Goal: Transaction & Acquisition: Download file/media

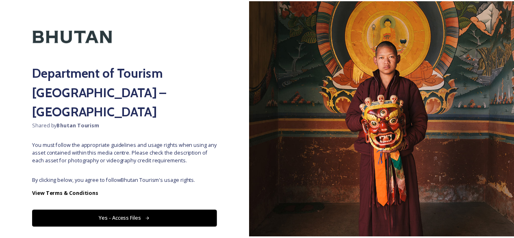
scroll to position [28, 0]
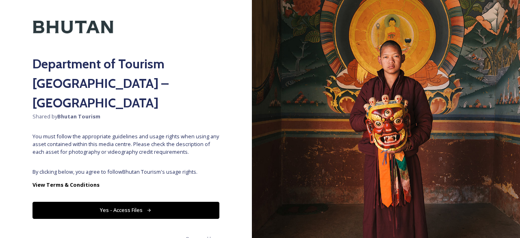
click at [138, 201] on button "Yes - Access Files" at bounding box center [125, 209] width 187 height 17
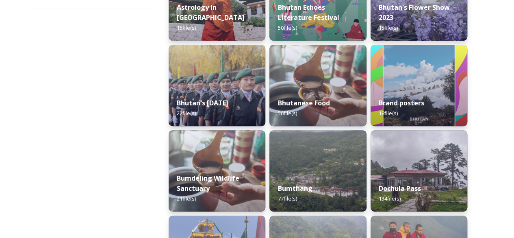
scroll to position [0, 0]
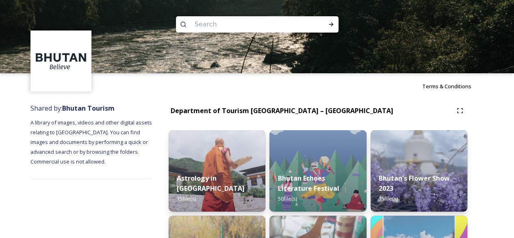
click at [254, 27] on input at bounding box center [245, 24] width 111 height 18
paste input "Tshechus"
type input "Tshechus"
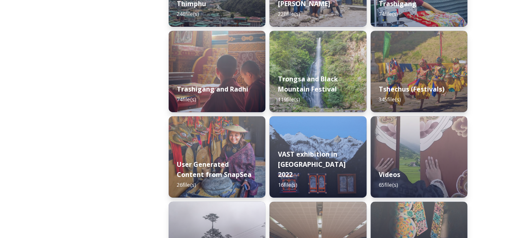
scroll to position [1056, 0]
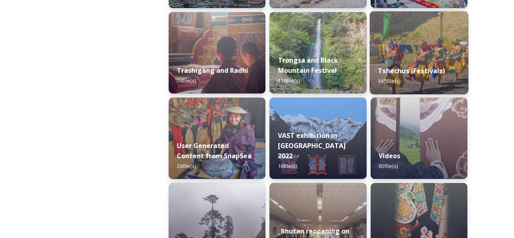
click at [409, 45] on img at bounding box center [418, 52] width 99 height 83
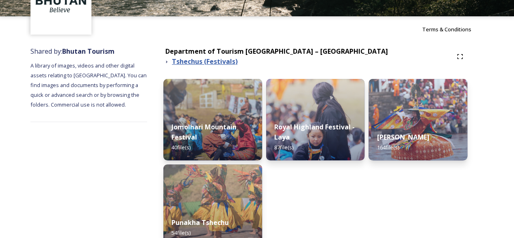
scroll to position [81, 0]
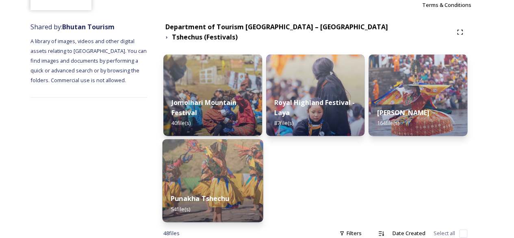
click at [219, 160] on img at bounding box center [212, 180] width 101 height 83
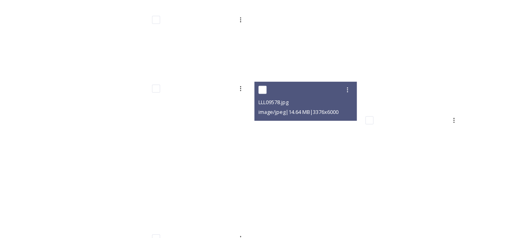
scroll to position [1101, 0]
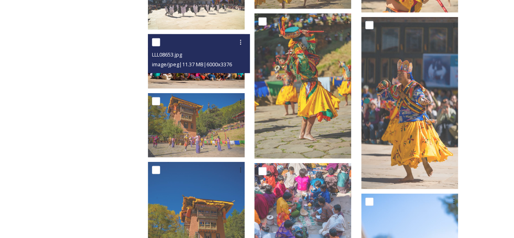
click at [205, 82] on img at bounding box center [196, 61] width 97 height 54
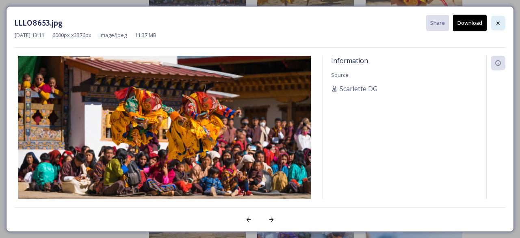
click at [499, 23] on icon at bounding box center [498, 23] width 6 height 6
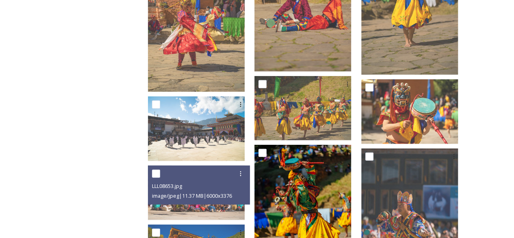
scroll to position [939, 0]
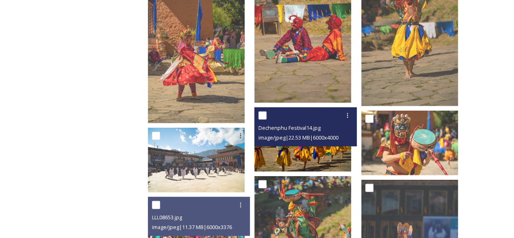
click at [317, 160] on img at bounding box center [302, 139] width 97 height 65
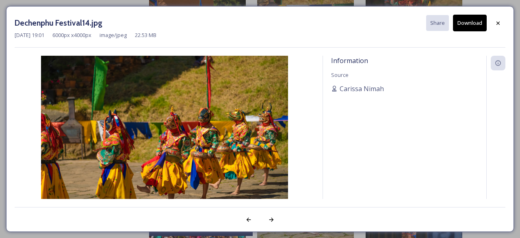
click at [462, 23] on button "Download" at bounding box center [470, 23] width 34 height 17
click at [502, 20] on div at bounding box center [497, 23] width 15 height 15
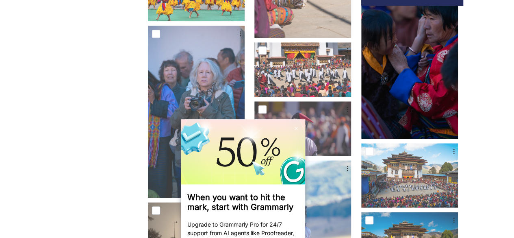
scroll to position [371, 0]
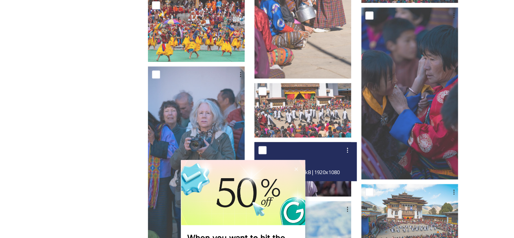
click at [266, 149] on input "checkbox" at bounding box center [262, 150] width 8 height 8
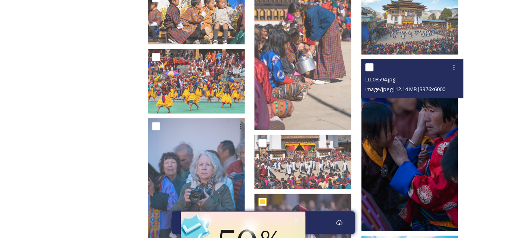
scroll to position [411, 0]
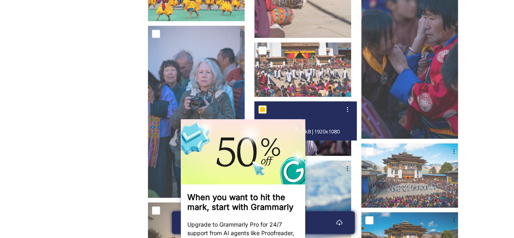
click at [266, 107] on input "checkbox" at bounding box center [262, 109] width 8 height 8
checkbox input "false"
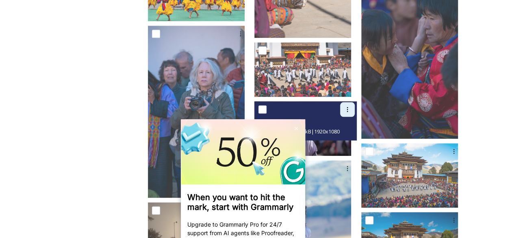
click at [350, 110] on icon at bounding box center [347, 109] width 6 height 6
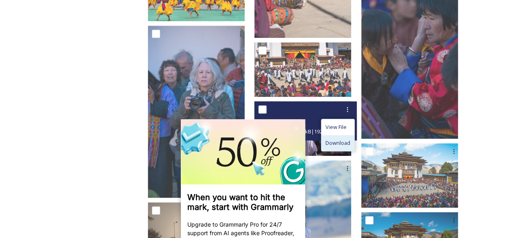
click at [346, 141] on span "Download" at bounding box center [337, 143] width 25 height 8
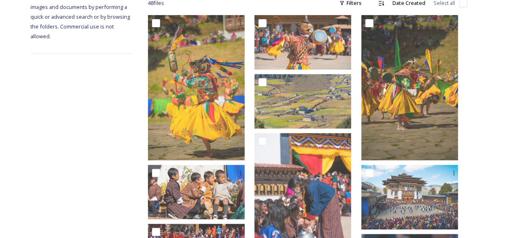
scroll to position [162, 0]
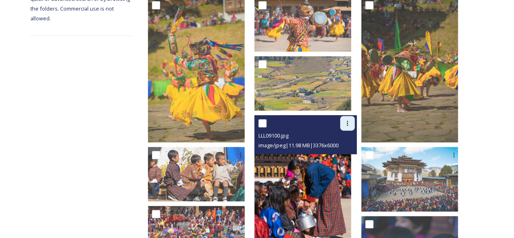
click at [350, 123] on icon at bounding box center [347, 123] width 6 height 6
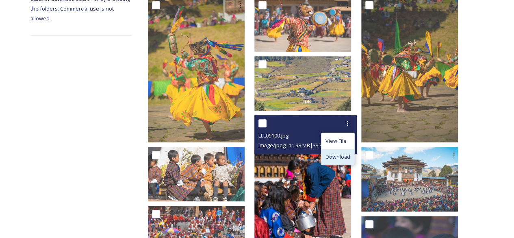
click at [338, 158] on span "Download" at bounding box center [337, 157] width 25 height 8
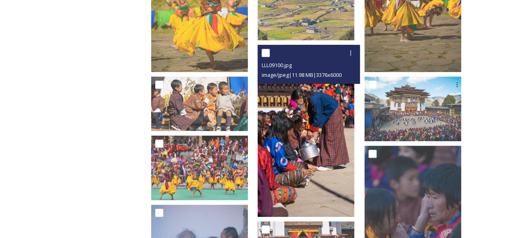
scroll to position [244, 0]
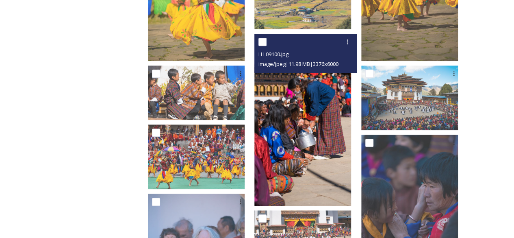
click at [311, 136] on img at bounding box center [302, 120] width 97 height 172
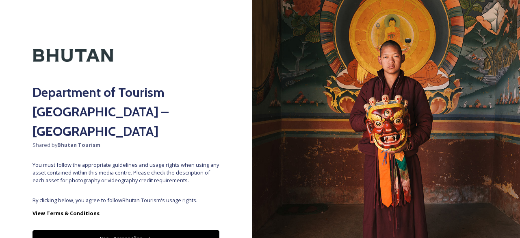
click at [116, 230] on button "Yes - Access Files" at bounding box center [125, 238] width 187 height 17
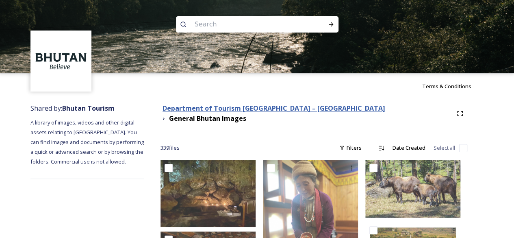
click at [287, 112] on strong "Department of Tourism [GEOGRAPHIC_DATA] – [GEOGRAPHIC_DATA]" at bounding box center [273, 108] width 222 height 9
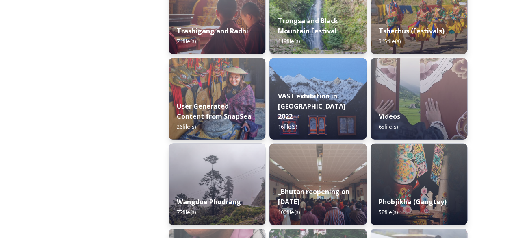
scroll to position [1096, 0]
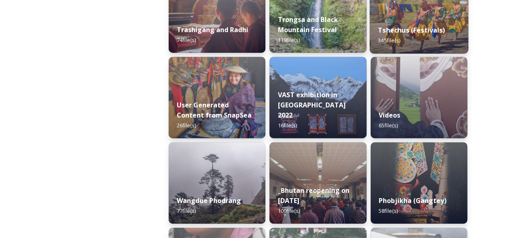
click at [415, 25] on div "Tshechus (Festivals) 345 file(s)" at bounding box center [418, 35] width 99 height 37
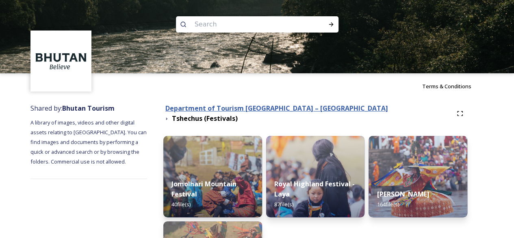
click at [301, 112] on strong "Department of Tourism [GEOGRAPHIC_DATA] – [GEOGRAPHIC_DATA]" at bounding box center [276, 108] width 222 height 9
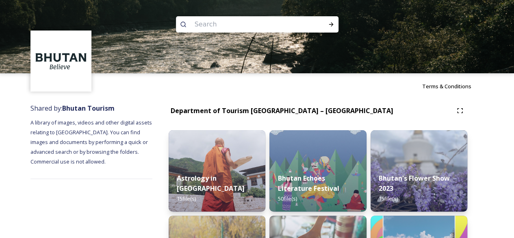
click at [266, 26] on input at bounding box center [245, 24] width 111 height 18
paste input "Druk Wangyel Tsechu"
type input "Druk Wangyel Tsechu"
click at [330, 26] on icon at bounding box center [331, 24] width 6 height 6
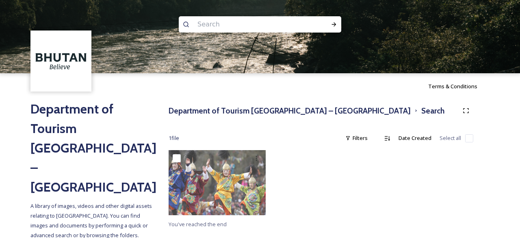
click at [246, 23] on input at bounding box center [248, 24] width 111 height 18
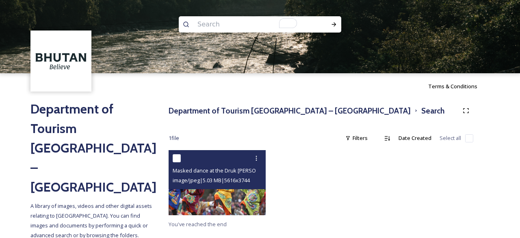
click at [216, 174] on span "Masked dance at the Druk Wangyel Tsechu, a festival that pays respect to the Ro…" at bounding box center [314, 170] width 282 height 8
click at [208, 203] on img at bounding box center [216, 182] width 97 height 65
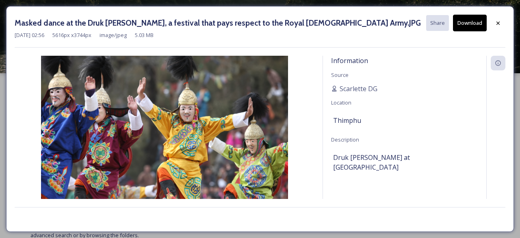
click at [478, 24] on button "Download" at bounding box center [470, 23] width 34 height 17
click at [499, 25] on icon at bounding box center [498, 23] width 6 height 6
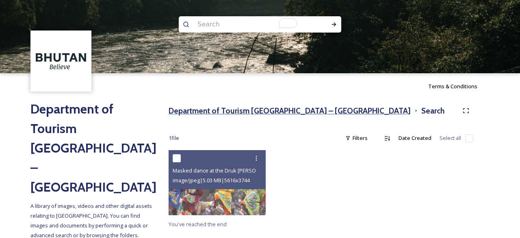
click at [277, 112] on h3 "Department of Tourism [GEOGRAPHIC_DATA] – [GEOGRAPHIC_DATA]" at bounding box center [289, 111] width 242 height 12
